Goal: Task Accomplishment & Management: Complete application form

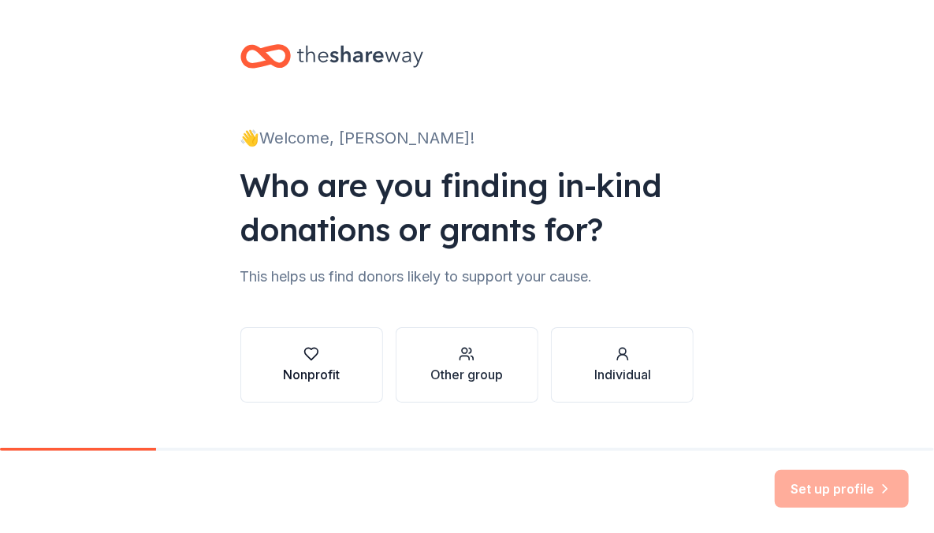
click at [316, 366] on div "Nonprofit" at bounding box center [311, 374] width 57 height 19
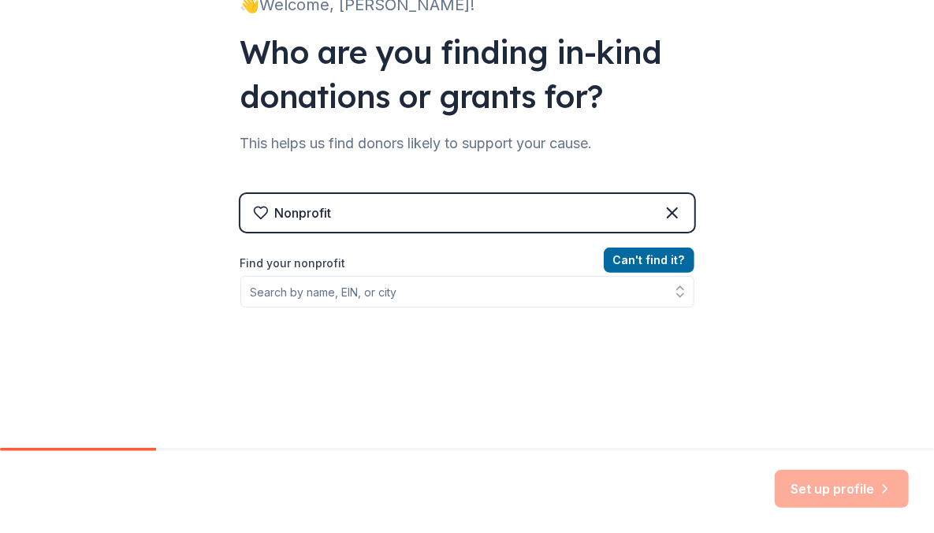
scroll to position [158, 0]
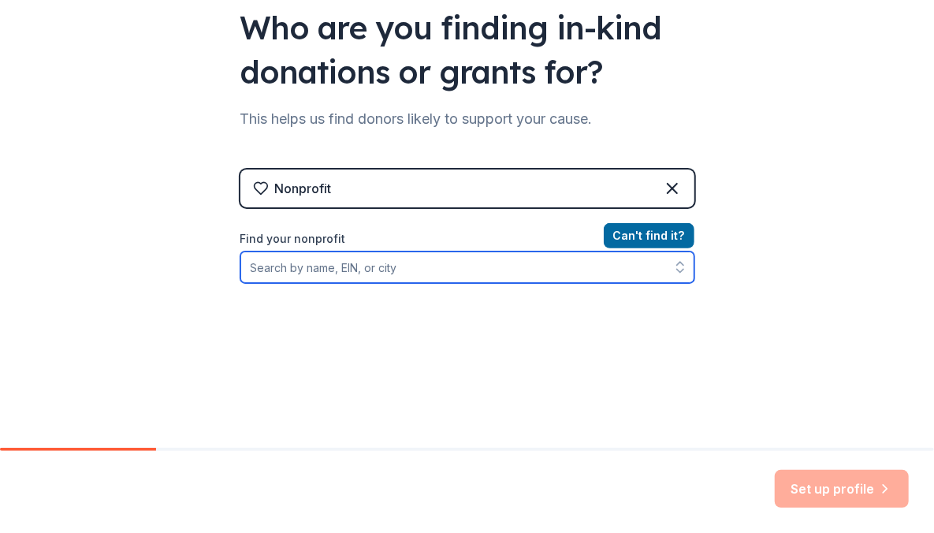
click at [376, 267] on input "Find your nonprofit" at bounding box center [467, 268] width 454 height 32
click at [337, 268] on input "Find your nonprofit" at bounding box center [467, 268] width 454 height 32
drag, startPoint x: 356, startPoint y: 268, endPoint x: 236, endPoint y: 263, distance: 119.9
click at [240, 263] on input "St. [PERSON_NAME] Ministries [PERSON_NAME] [US_STATE]" at bounding box center [467, 268] width 454 height 32
type input "[GEOGRAPHIC_DATA] [GEOGRAPHIC_DATA][PERSON_NAME], [GEOGRAPHIC_DATA], [US_STATE]"
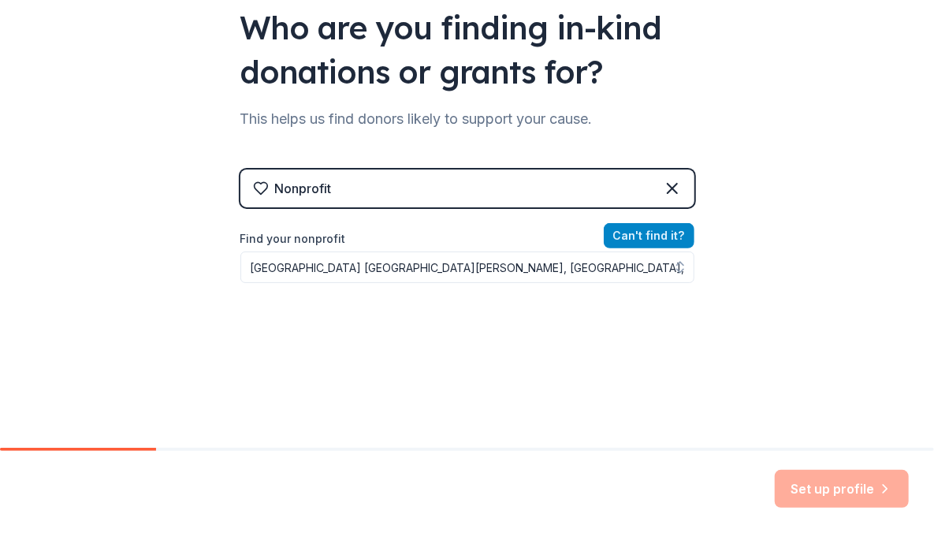
click at [621, 231] on button "Can ' t find it?" at bounding box center [649, 235] width 91 height 25
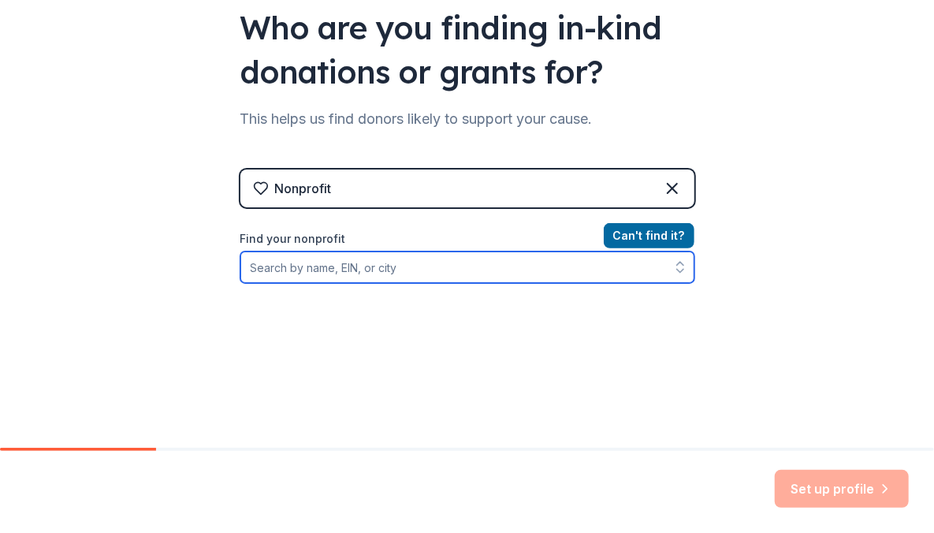
click at [398, 274] on input "Find your nonprofit" at bounding box center [467, 268] width 454 height 32
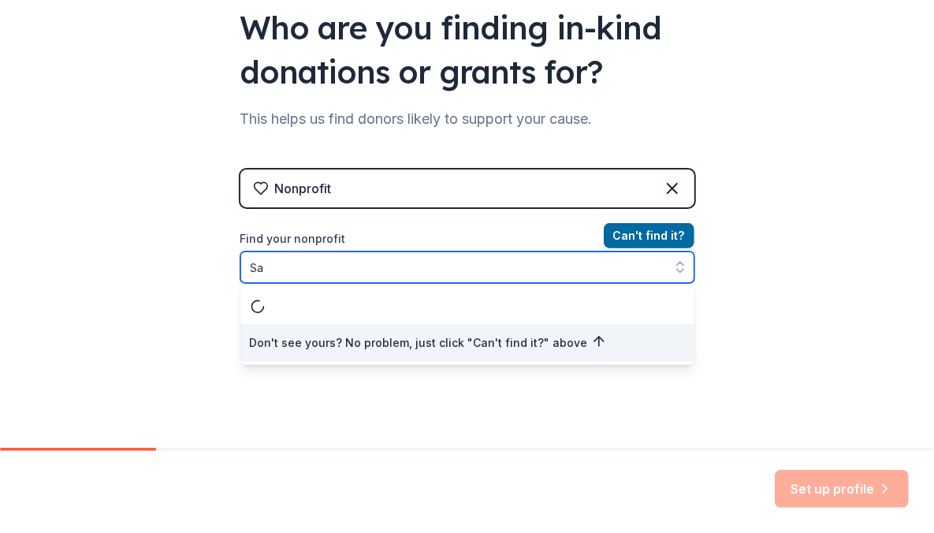
type input "S"
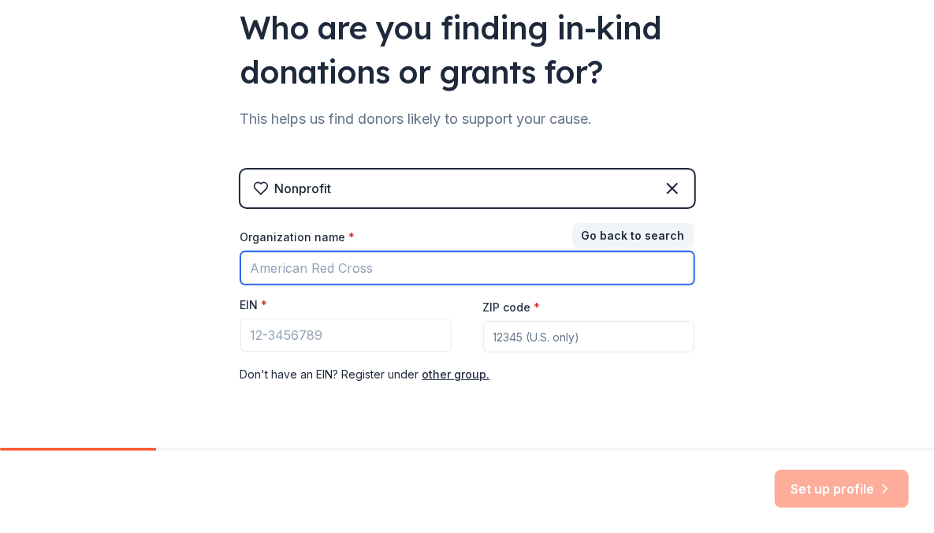
click at [326, 263] on input "Organization name *" at bounding box center [467, 268] width 454 height 33
type input "Saint [PERSON_NAME] Ministries"
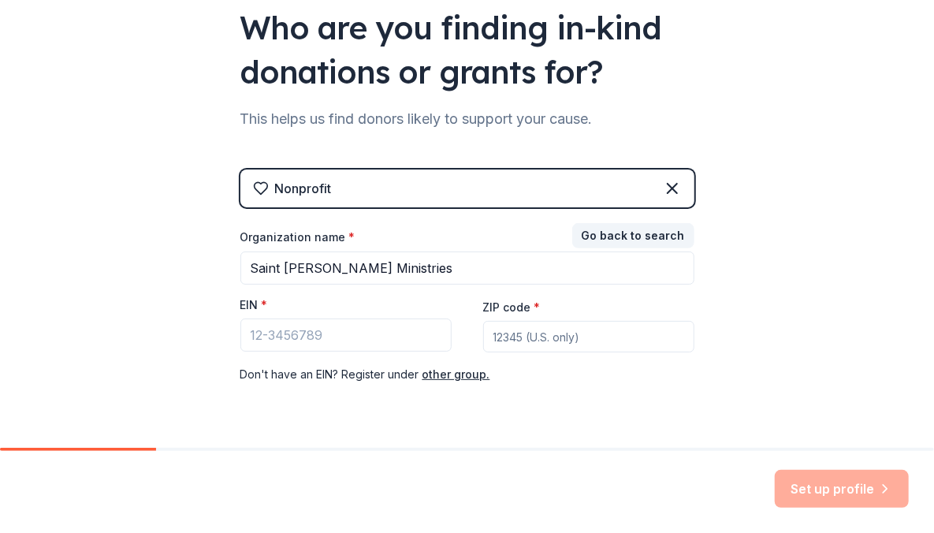
type input "67401"
click at [668, 192] on icon at bounding box center [672, 188] width 9 height 9
